Goal: Understand process/instructions: Learn about a topic

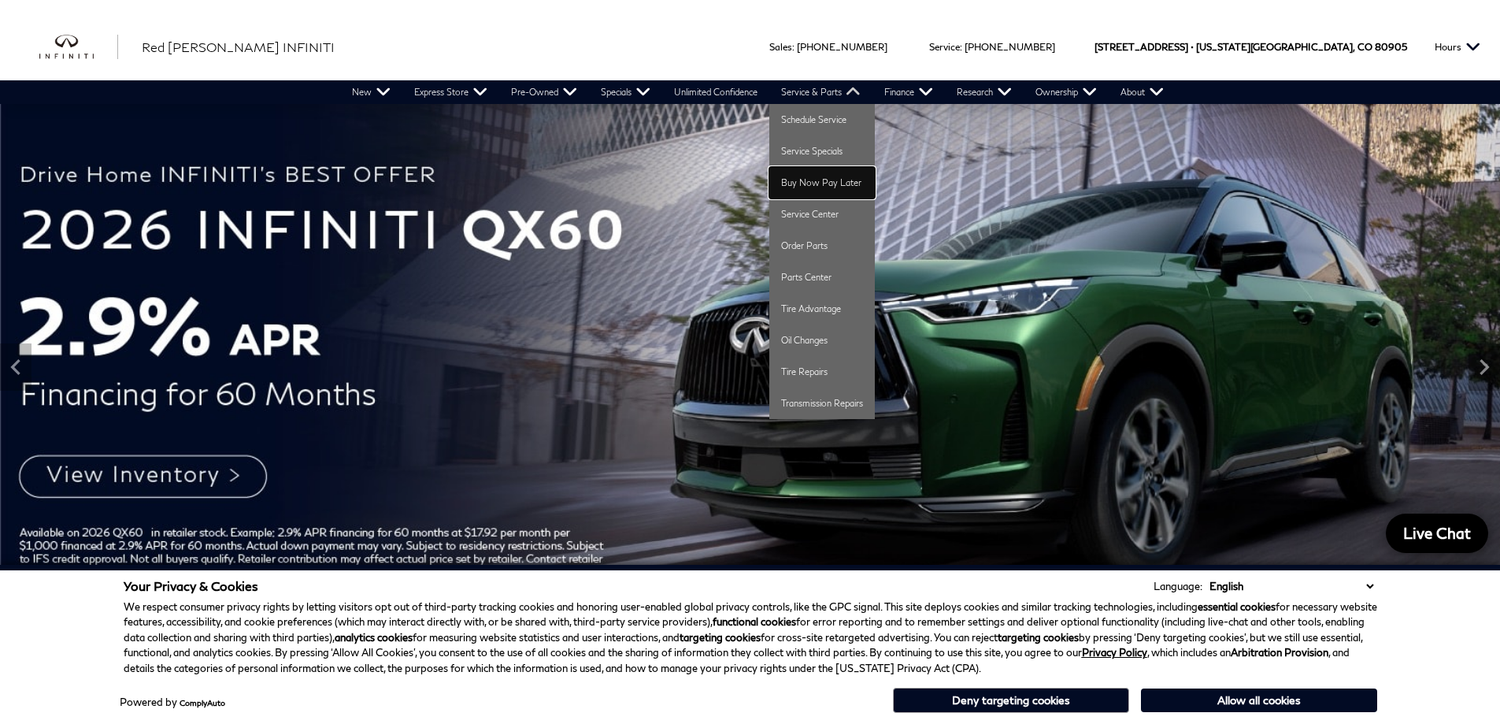
click at [817, 177] on link "Buy Now Pay Later" at bounding box center [823, 183] width 106 height 32
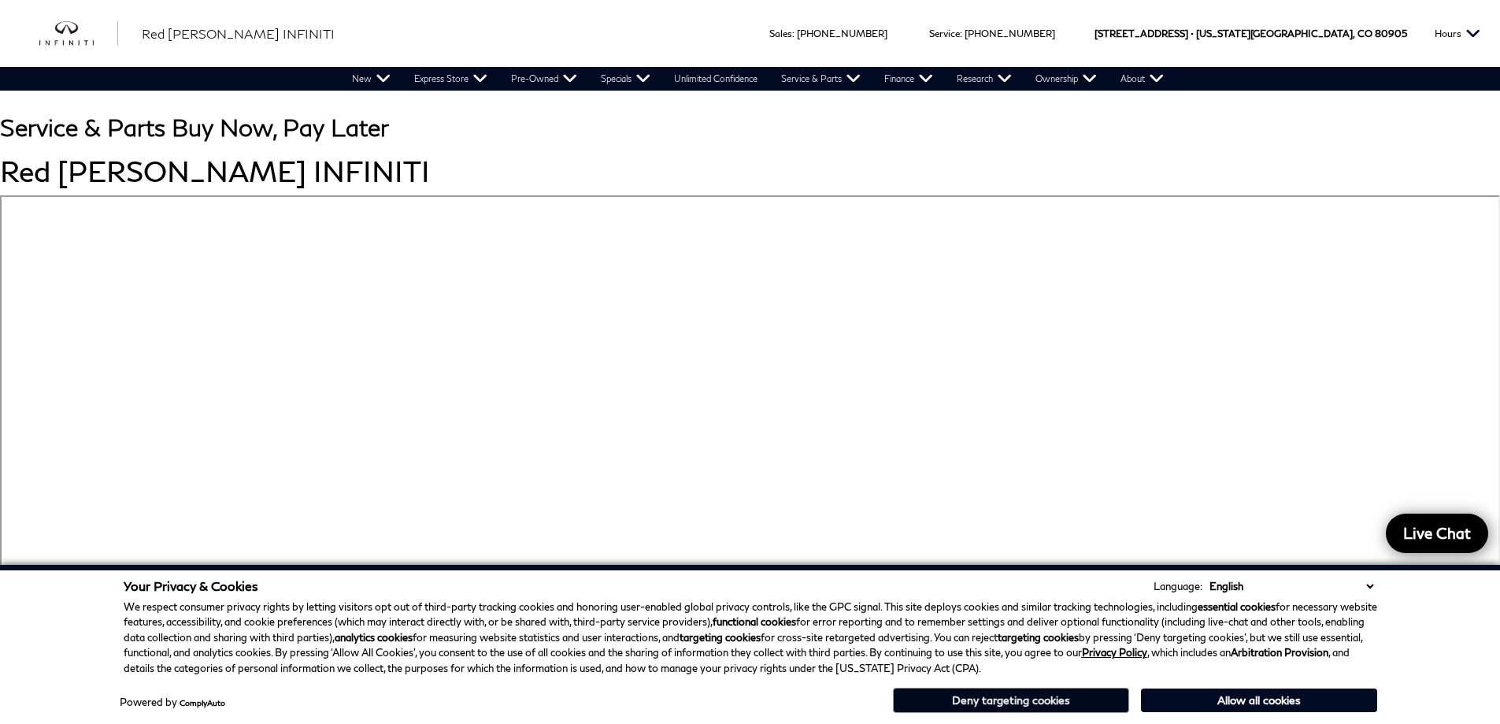
click at [992, 703] on button "Deny targeting cookies" at bounding box center [1011, 700] width 236 height 25
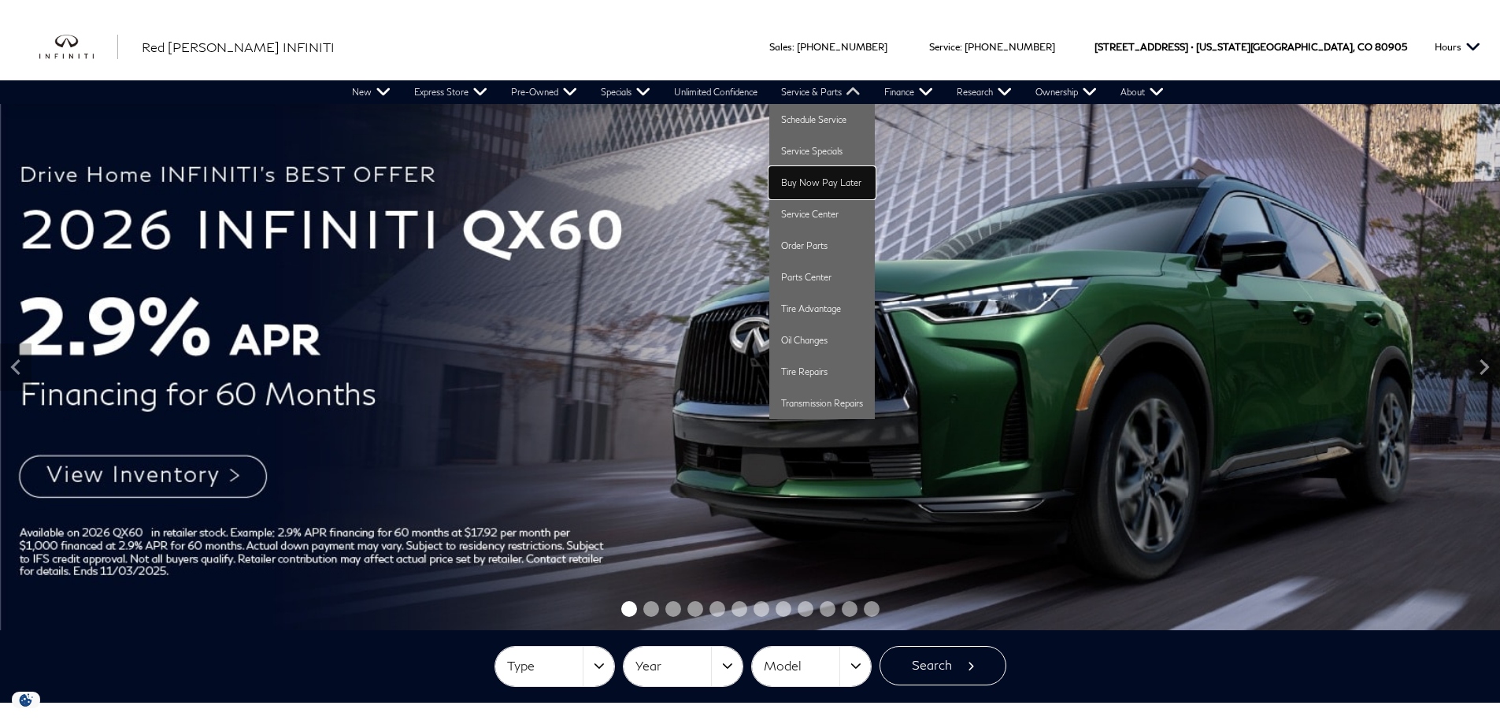
click at [814, 184] on link "Buy Now Pay Later" at bounding box center [823, 183] width 106 height 32
